Goal: Navigation & Orientation: Find specific page/section

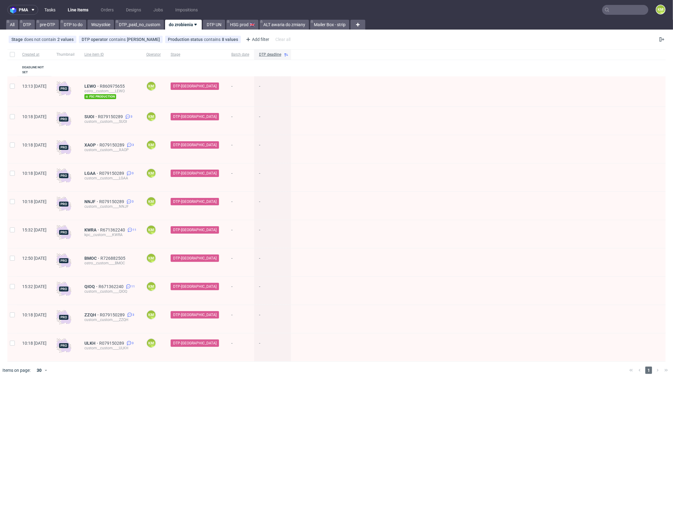
click at [49, 7] on link "Tasks" at bounding box center [50, 10] width 18 height 10
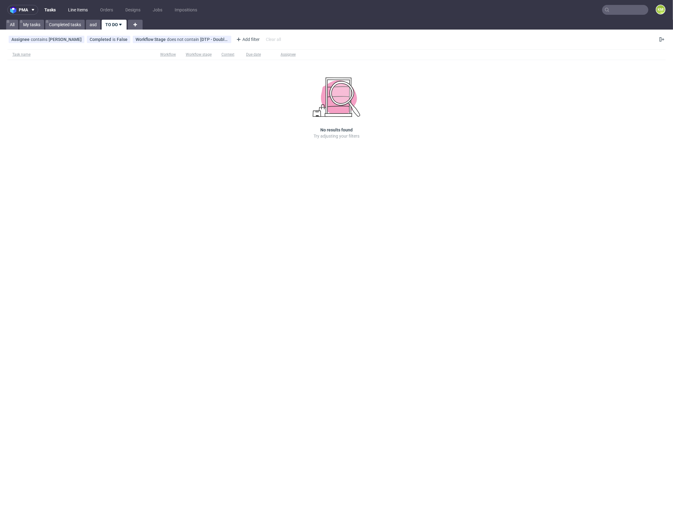
click at [78, 11] on link "Line Items" at bounding box center [77, 10] width 27 height 10
